Goal: Navigation & Orientation: Find specific page/section

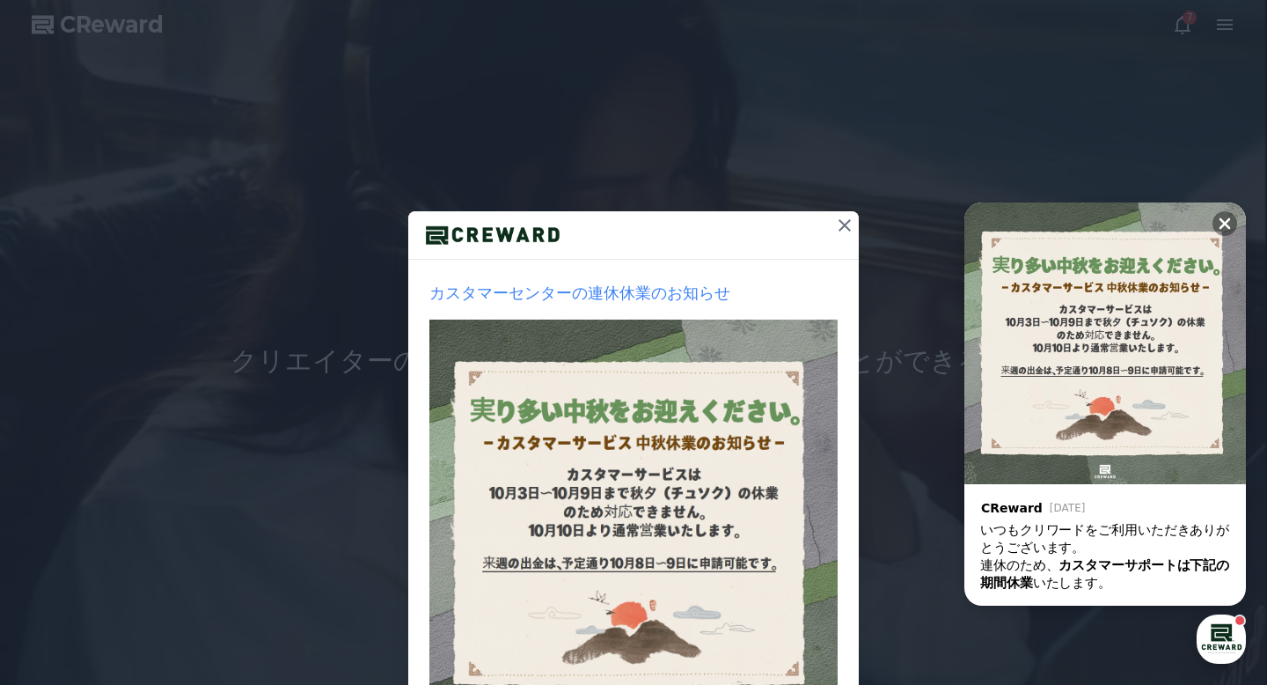
click at [847, 230] on icon at bounding box center [844, 225] width 21 height 21
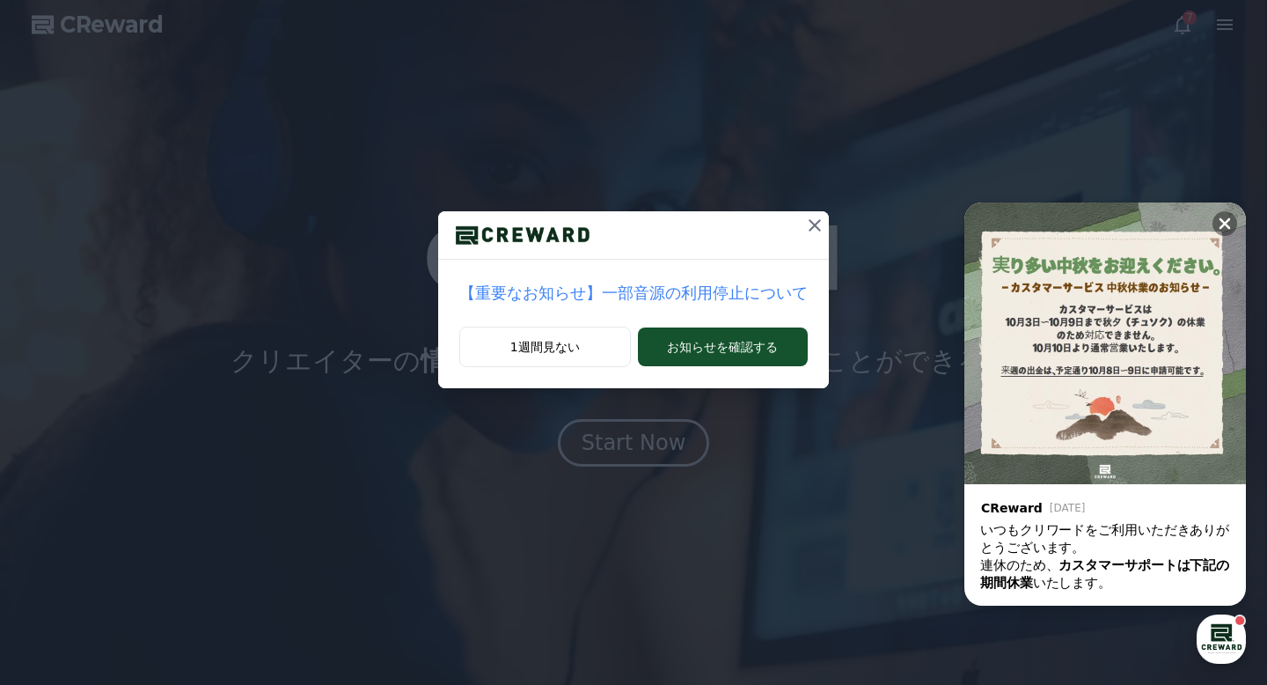
click at [811, 224] on icon at bounding box center [814, 225] width 21 height 21
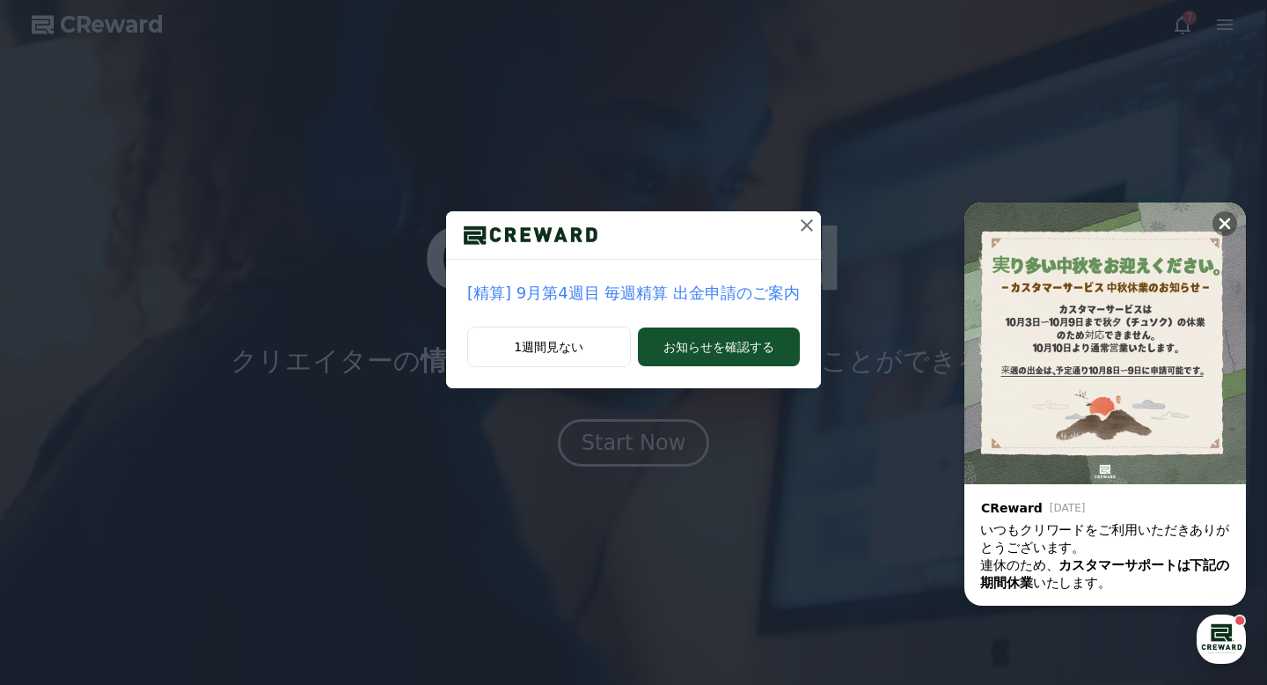
click at [804, 228] on icon at bounding box center [806, 225] width 21 height 21
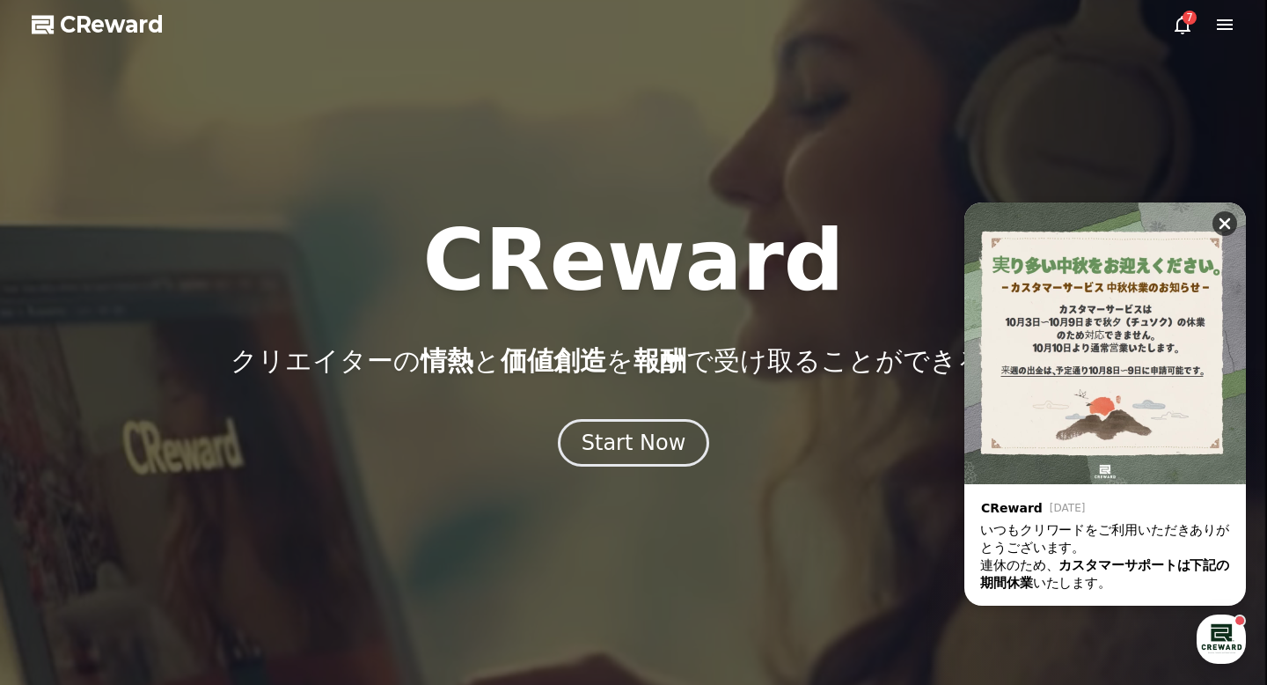
click at [1221, 217] on icon at bounding box center [1225, 224] width 18 height 18
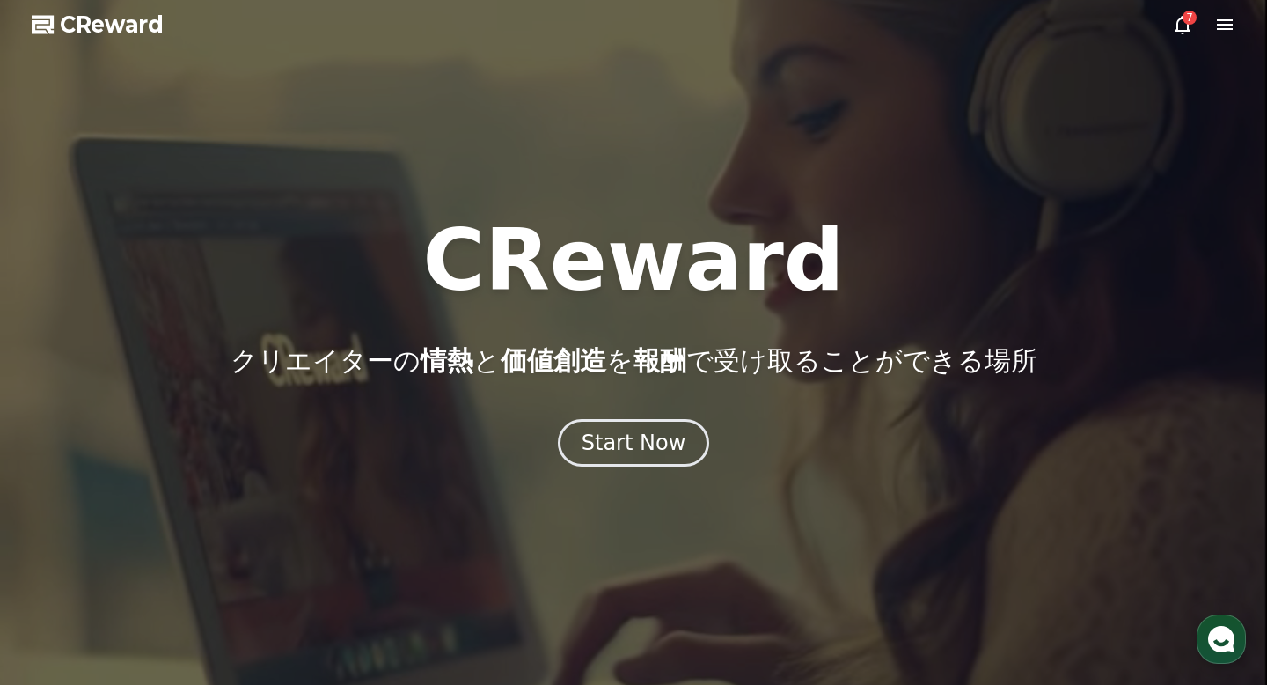
click at [1184, 33] on icon at bounding box center [1182, 24] width 21 height 21
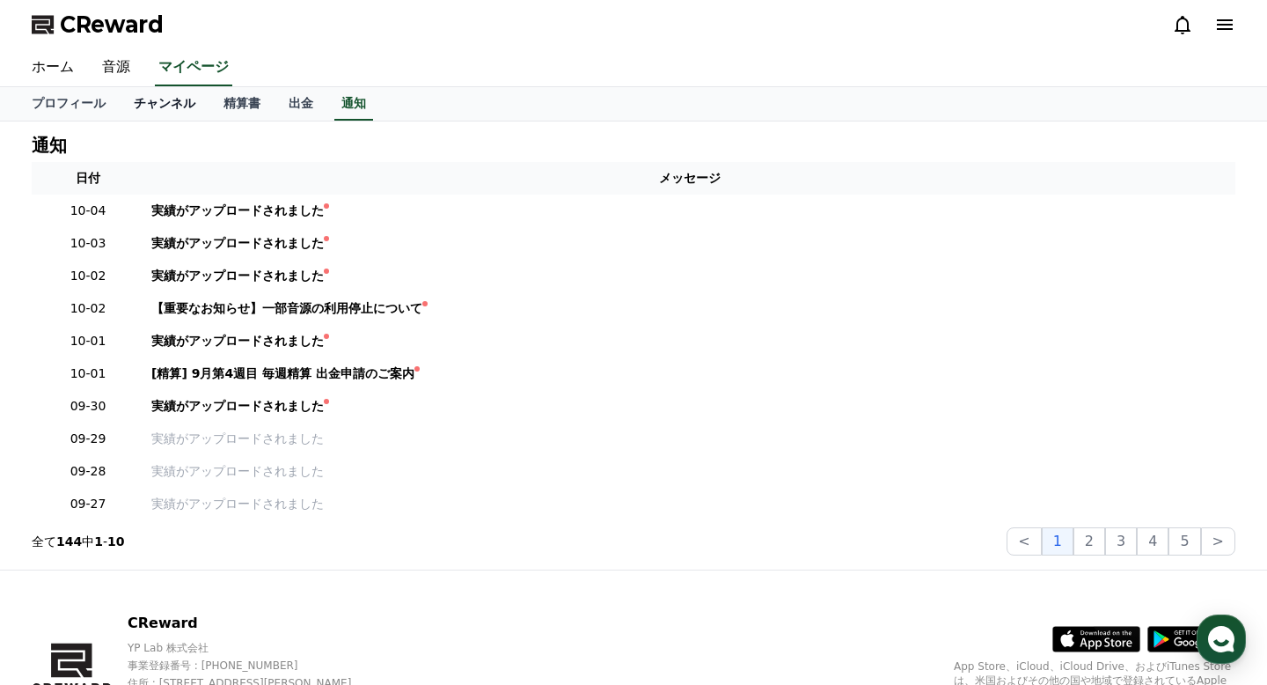
click at [146, 100] on link "チャンネル" at bounding box center [165, 103] width 90 height 33
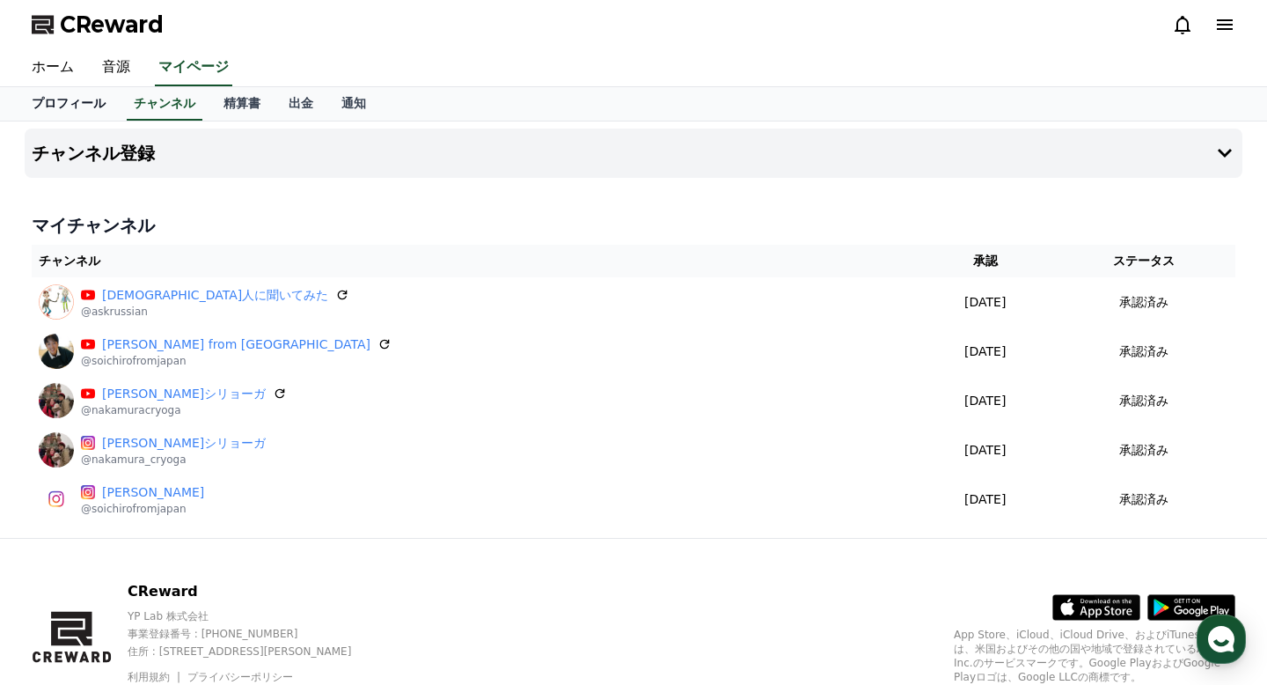
click at [73, 102] on link "プロフィール" at bounding box center [69, 103] width 102 height 33
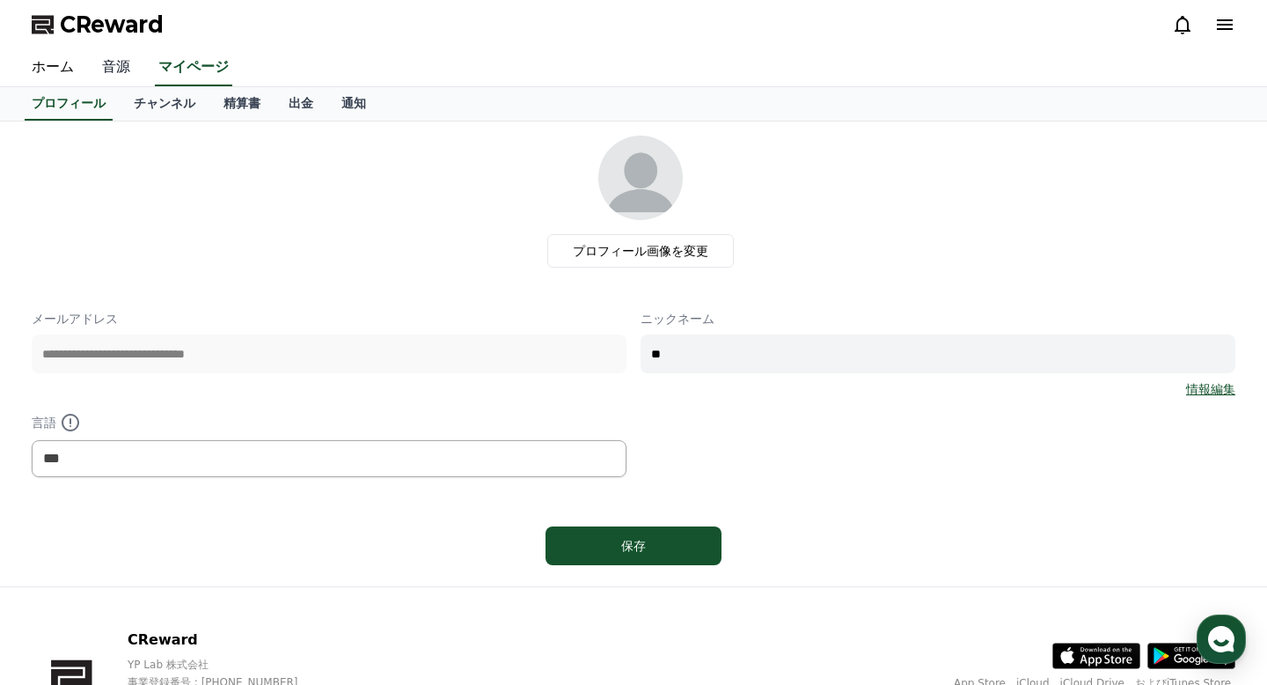
click at [121, 75] on link "音源" at bounding box center [116, 67] width 56 height 37
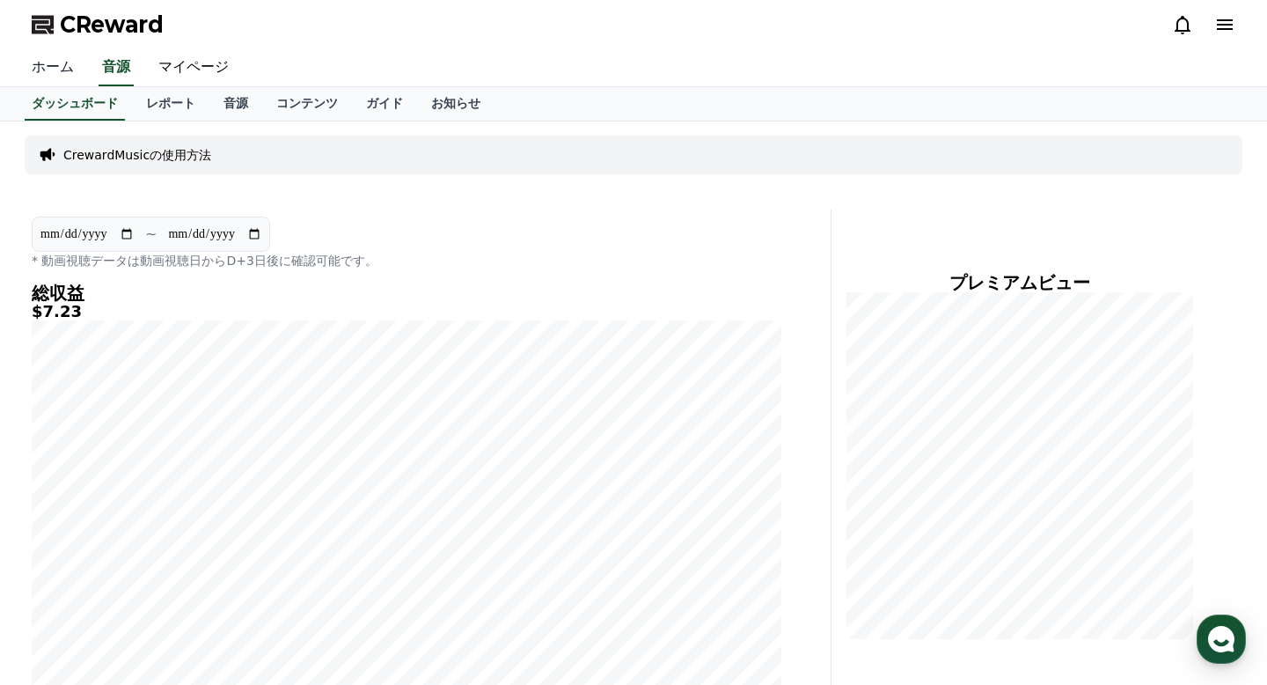
click at [55, 63] on link "ホーム" at bounding box center [53, 67] width 70 height 37
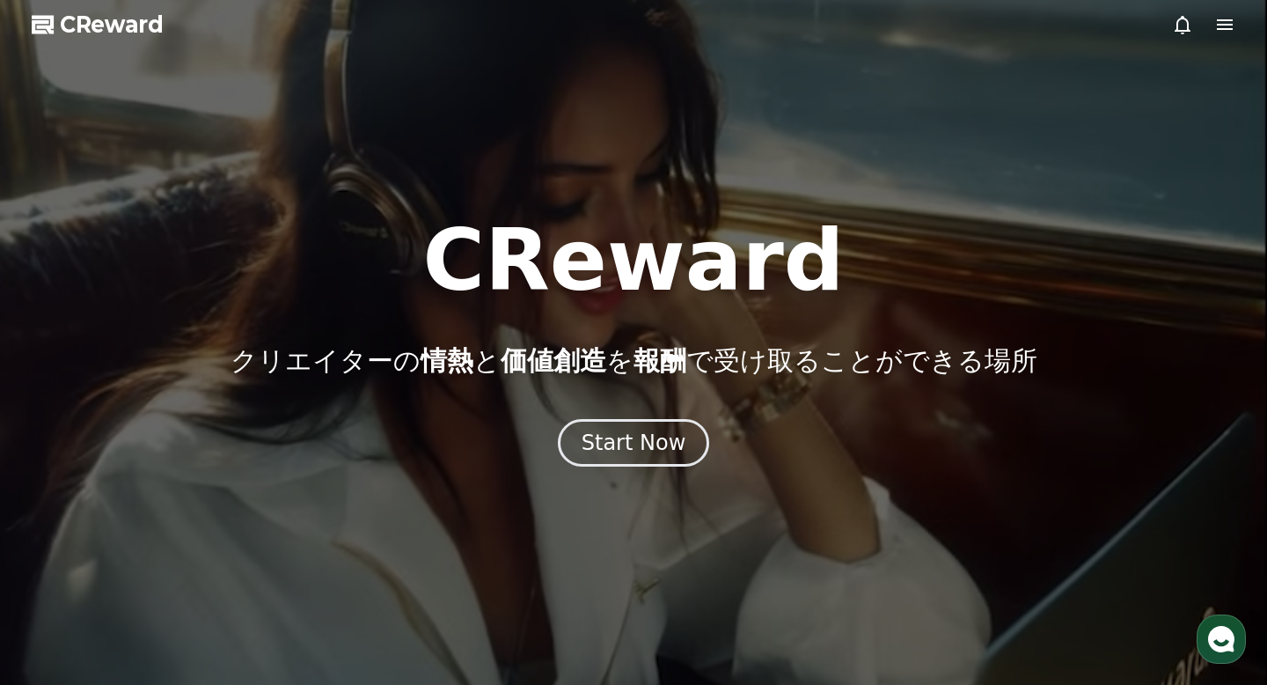
click at [1232, 18] on icon at bounding box center [1224, 24] width 21 height 21
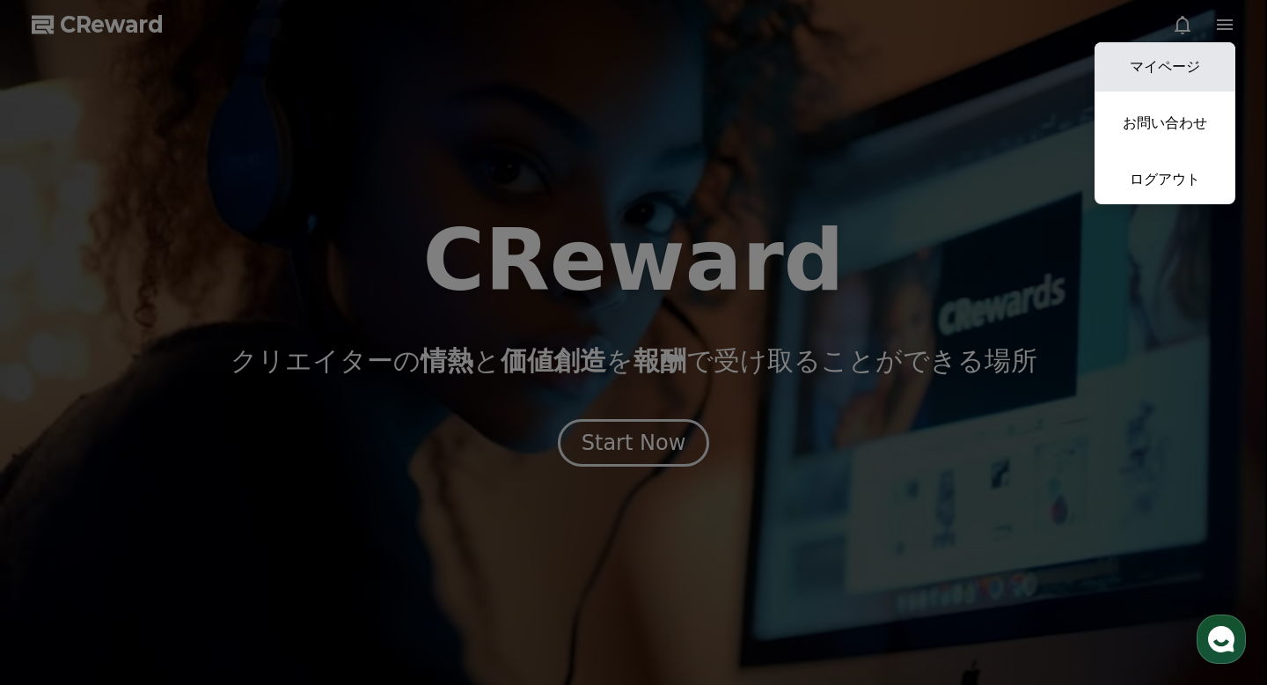
click at [1191, 55] on link "マイページ" at bounding box center [1165, 66] width 141 height 49
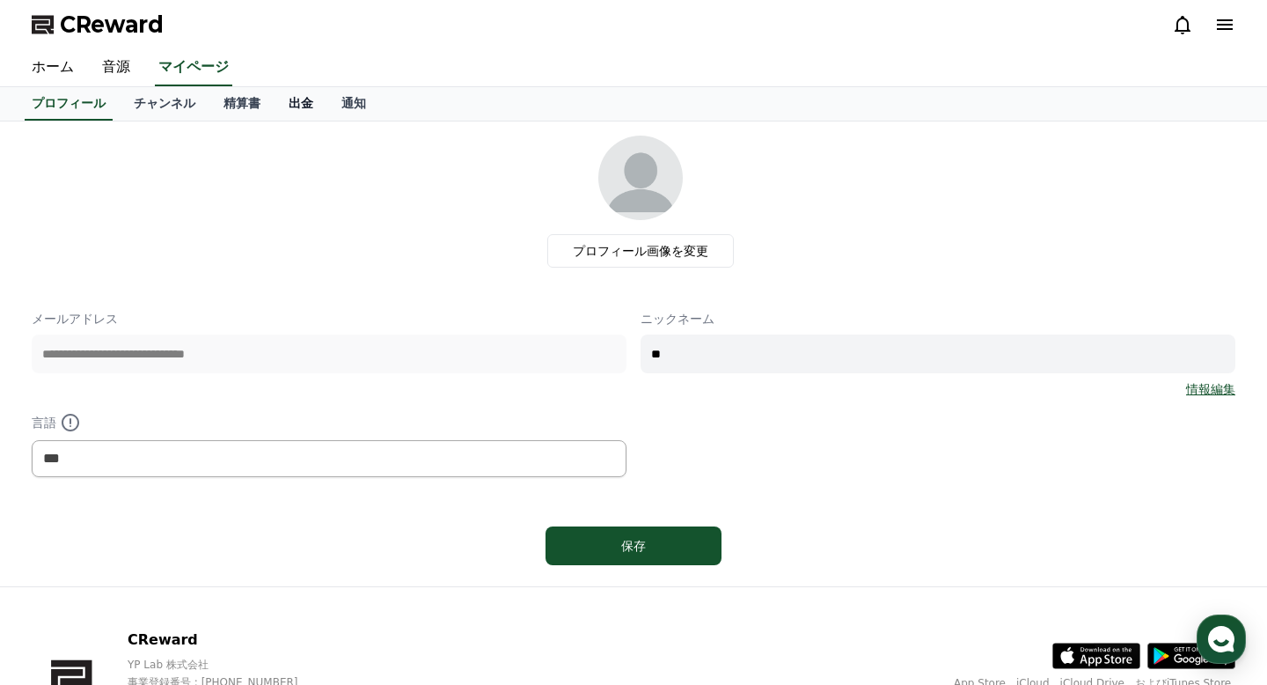
click at [299, 98] on link "出金" at bounding box center [301, 103] width 53 height 33
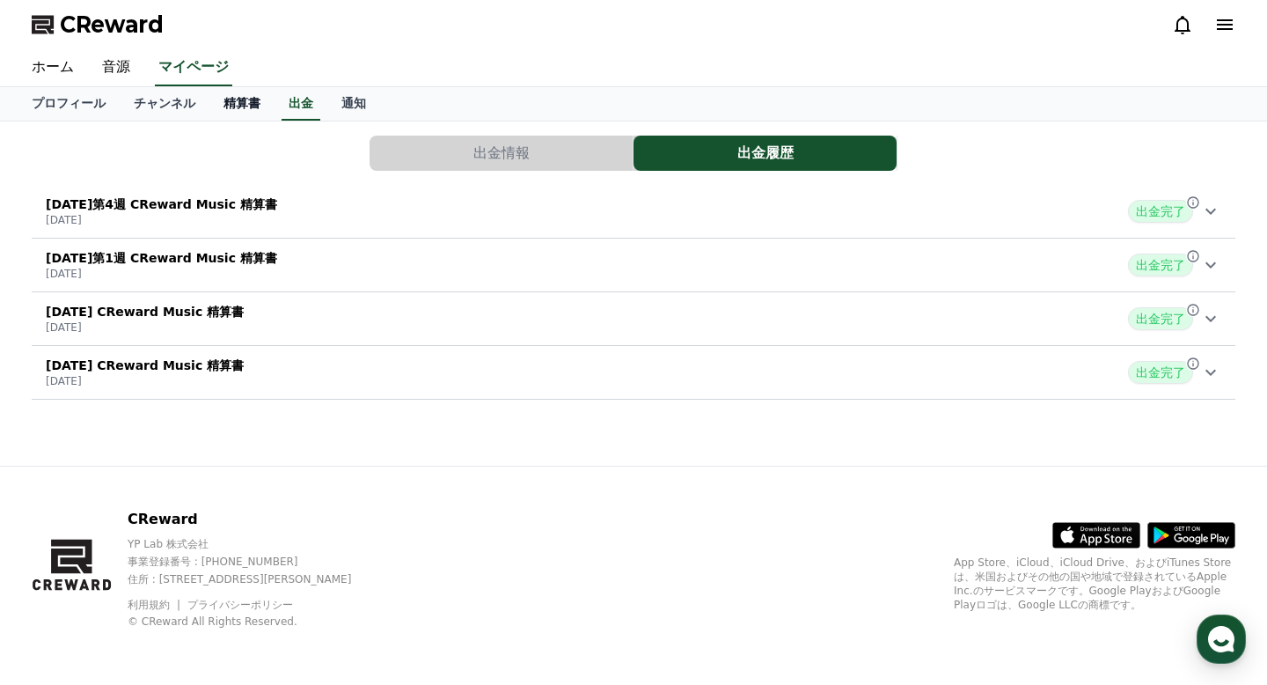
click at [242, 103] on link "精算書" at bounding box center [241, 103] width 65 height 33
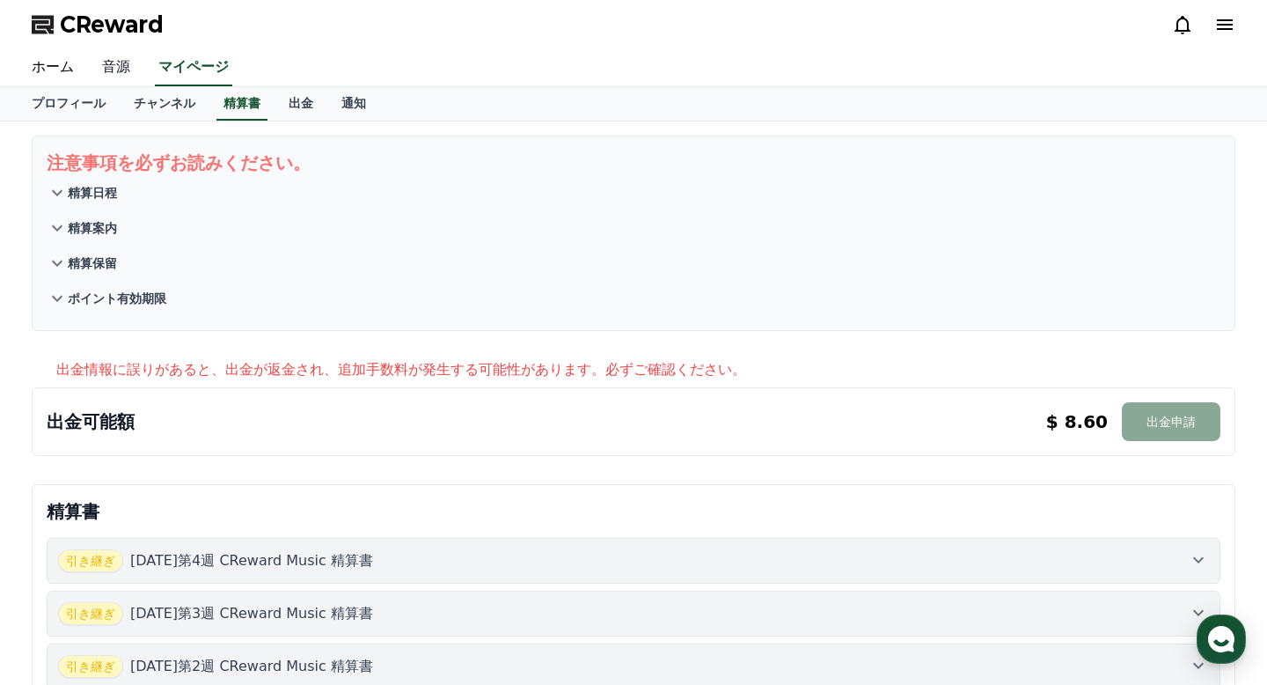
click at [121, 55] on link "音源" at bounding box center [116, 67] width 56 height 37
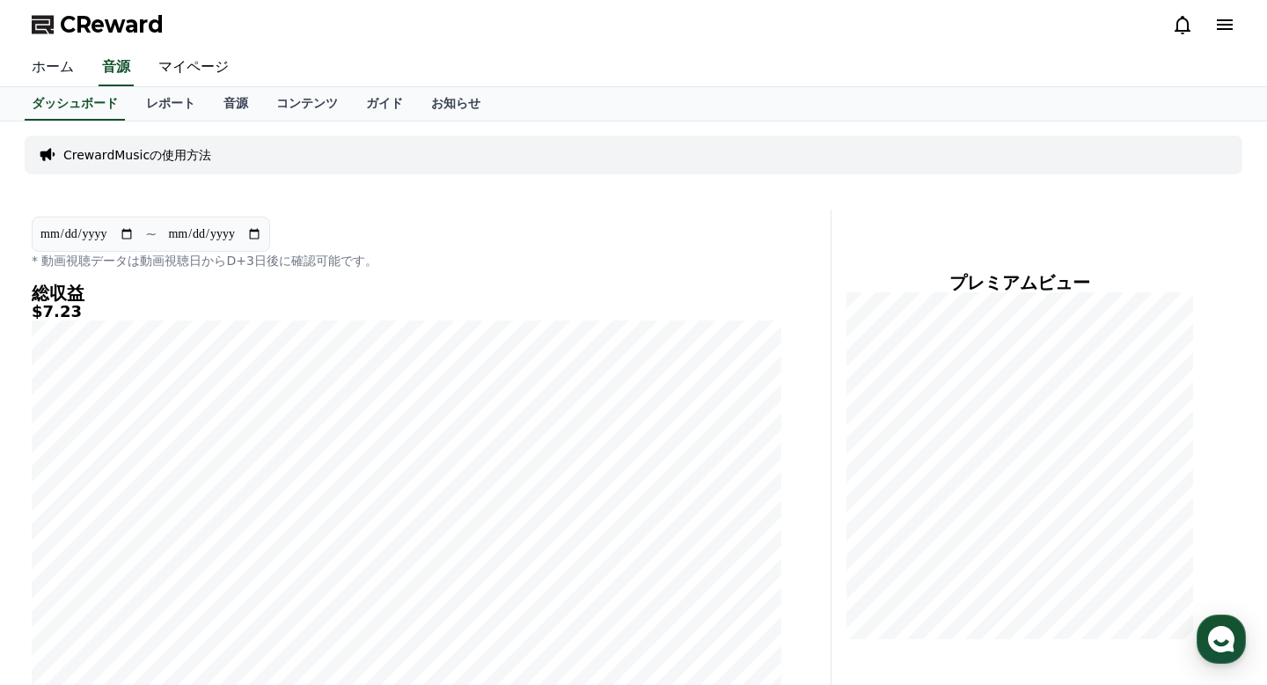
click at [52, 66] on link "ホーム" at bounding box center [53, 67] width 70 height 37
